Goal: Navigation & Orientation: Understand site structure

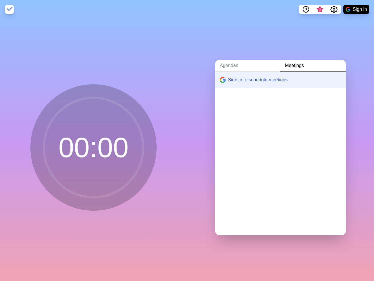
click at [187, 140] on div "Agendas Meetings Sign in to schedule meetings" at bounding box center [280, 150] width 187 height 262
click at [306, 9] on icon "Help" at bounding box center [306, 9] width 2 height 2
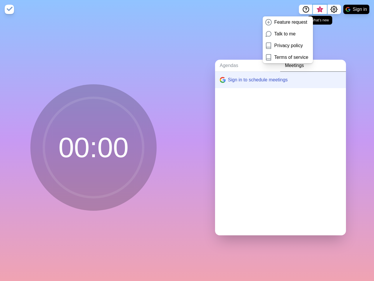
click at [320, 9] on span "3" at bounding box center [320, 9] width 5 height 5
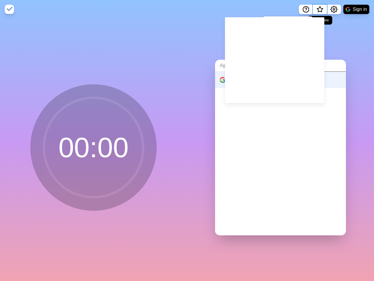
click at [320, 11] on span "What’s new" at bounding box center [320, 9] width 3 height 3
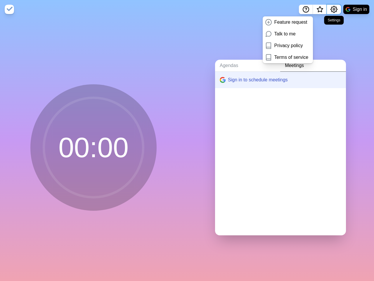
click at [334, 9] on icon "Settings" at bounding box center [334, 9] width 7 height 7
click at [356, 9] on button "Sign in" at bounding box center [357, 9] width 26 height 9
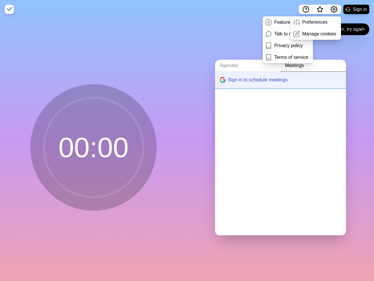
click at [276, 77] on button "Sign in to schedule meetings" at bounding box center [280, 80] width 131 height 16
